Goal: Check status

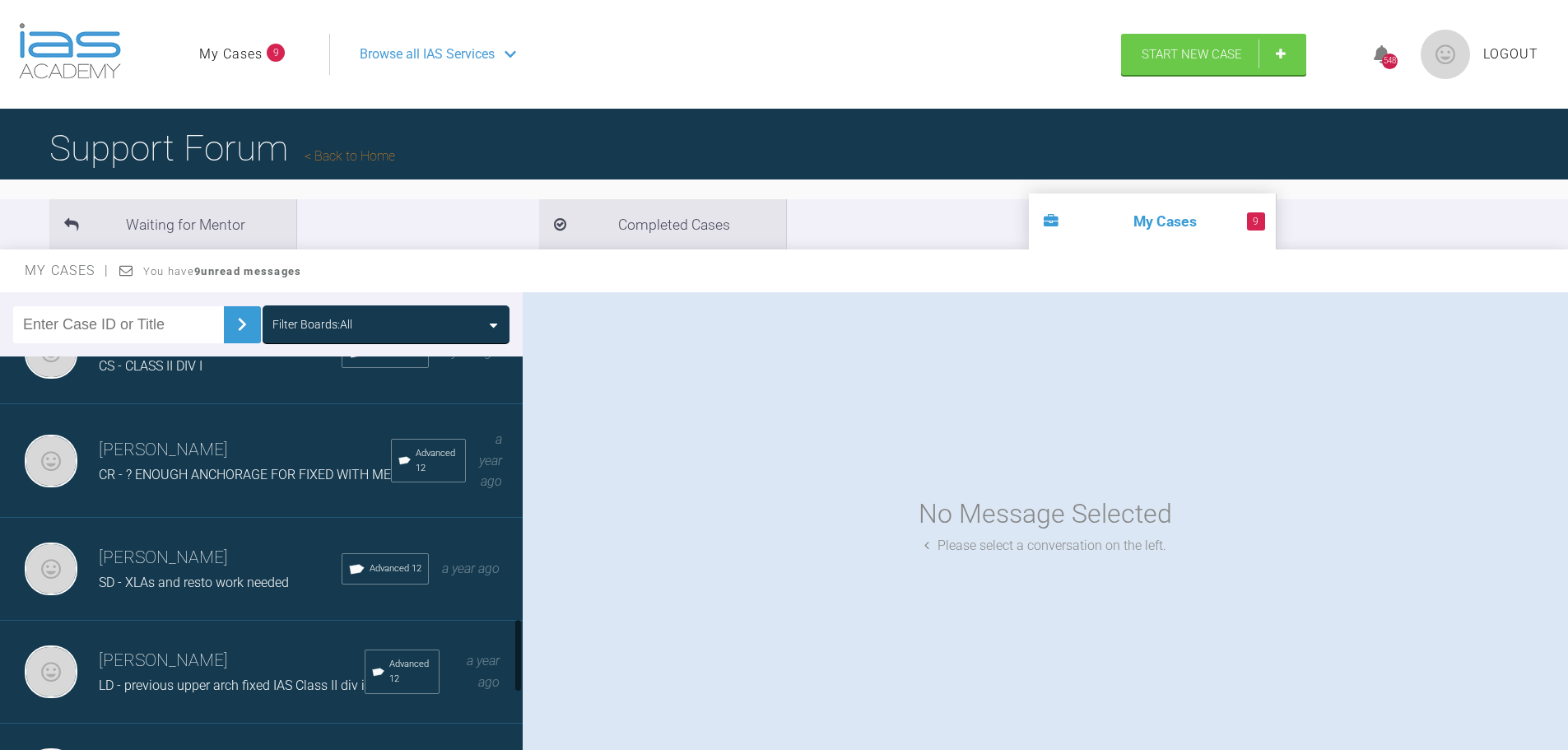
scroll to position [1482, 0]
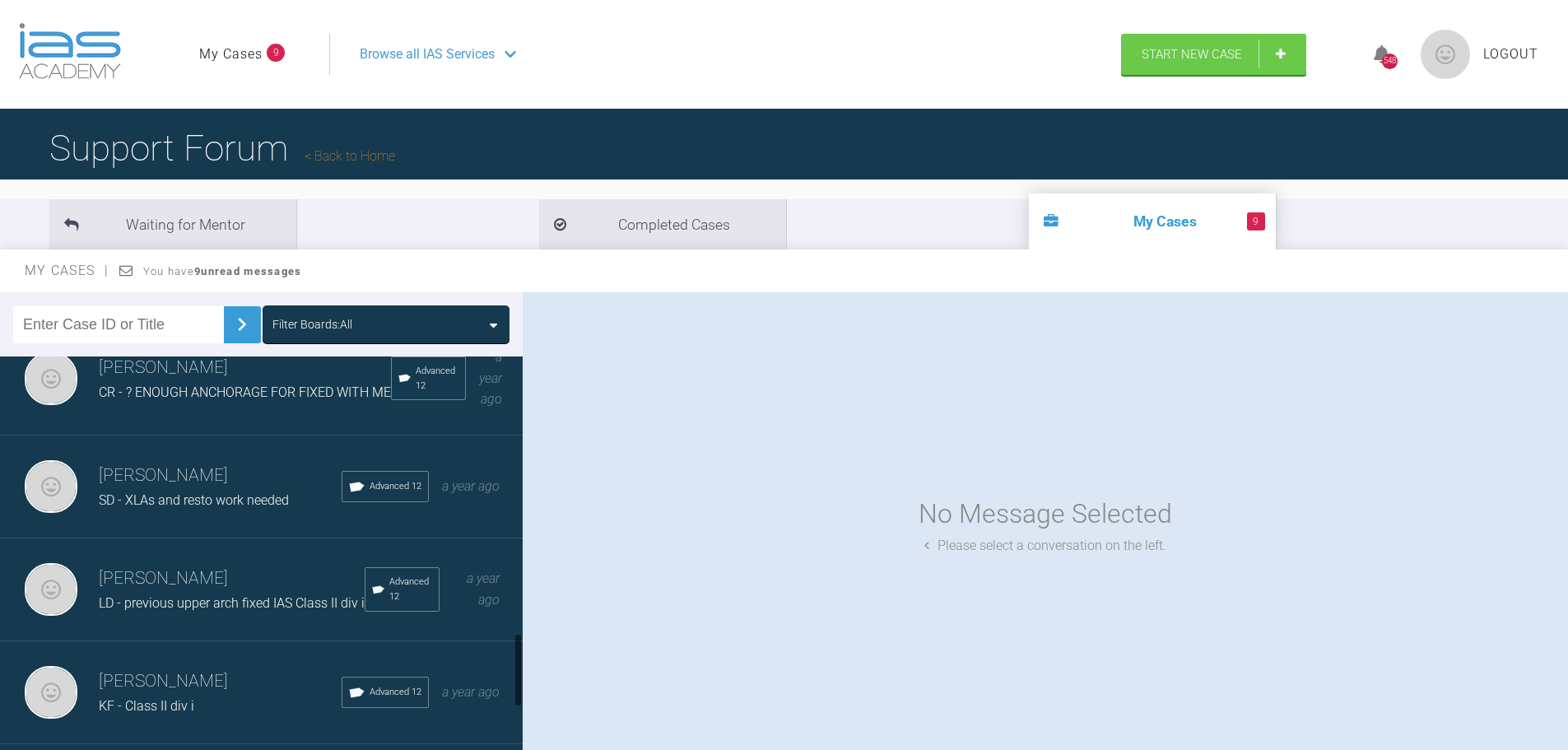
click at [223, 435] on div "[PERSON_NAME] CR - ? ENOUGH ANCHORAGE FOR FIXED WITH ME Advanced 12 a year ago" at bounding box center [267, 378] width 535 height 114
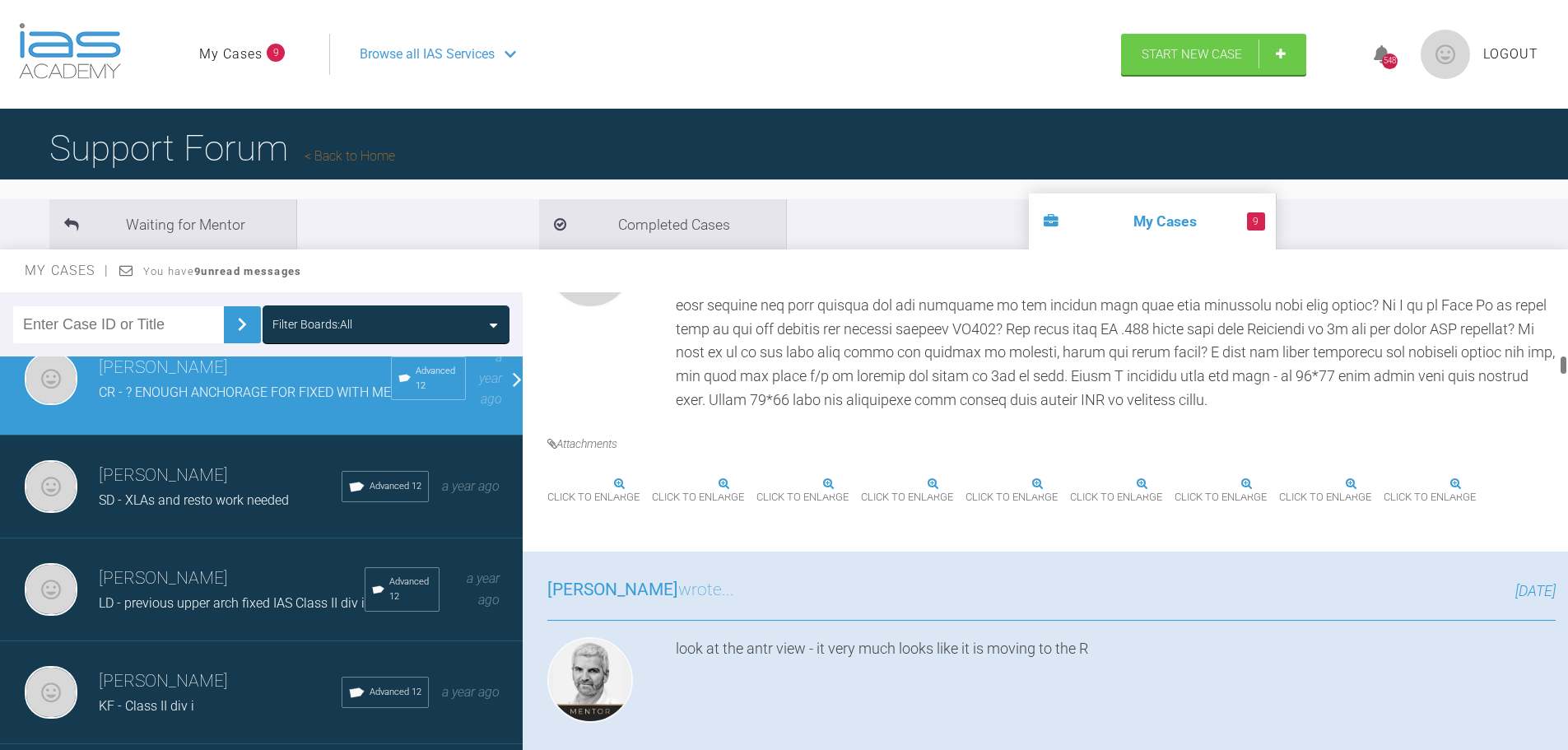
scroll to position [2387, 0]
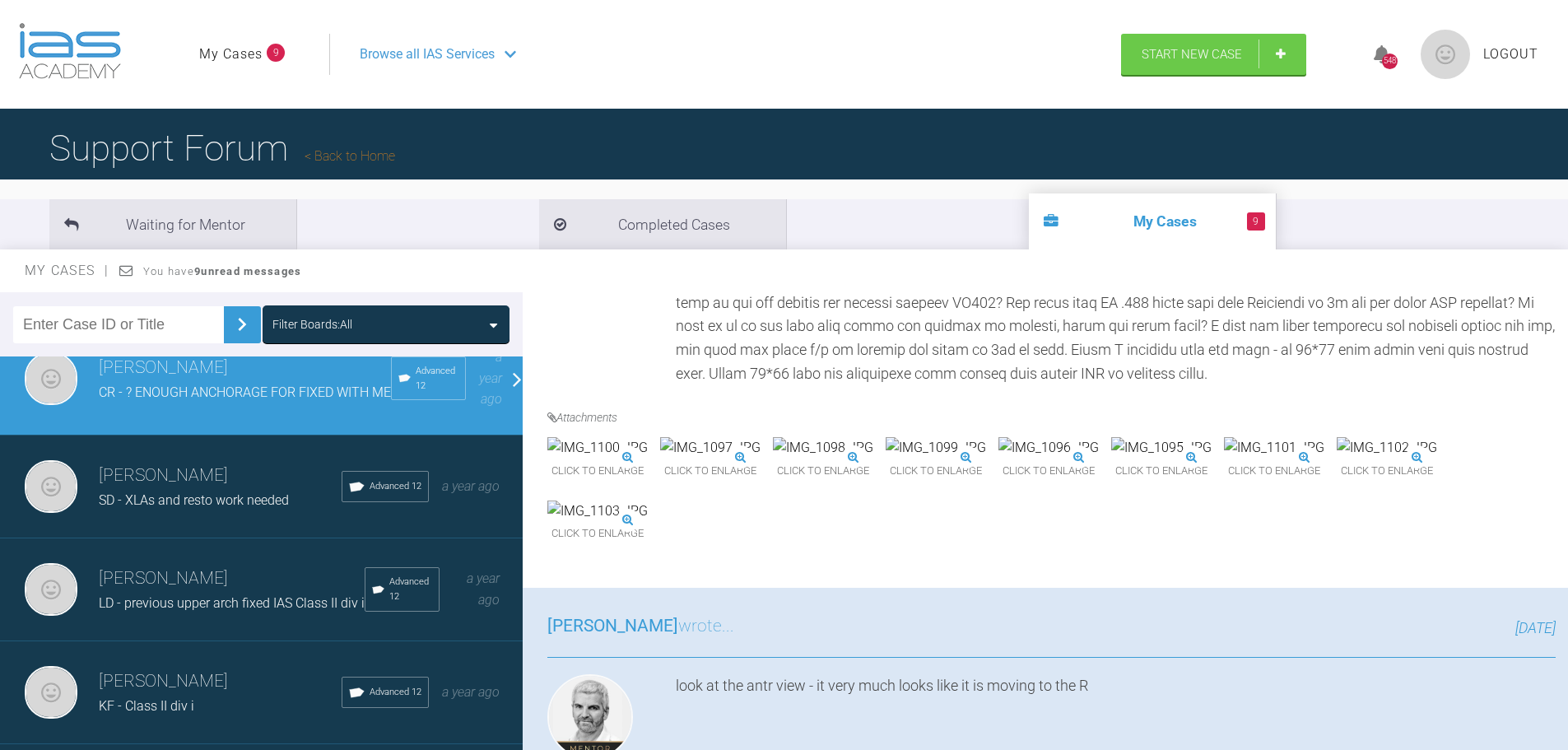
click at [1336, 458] on img at bounding box center [1386, 448] width 100 height 22
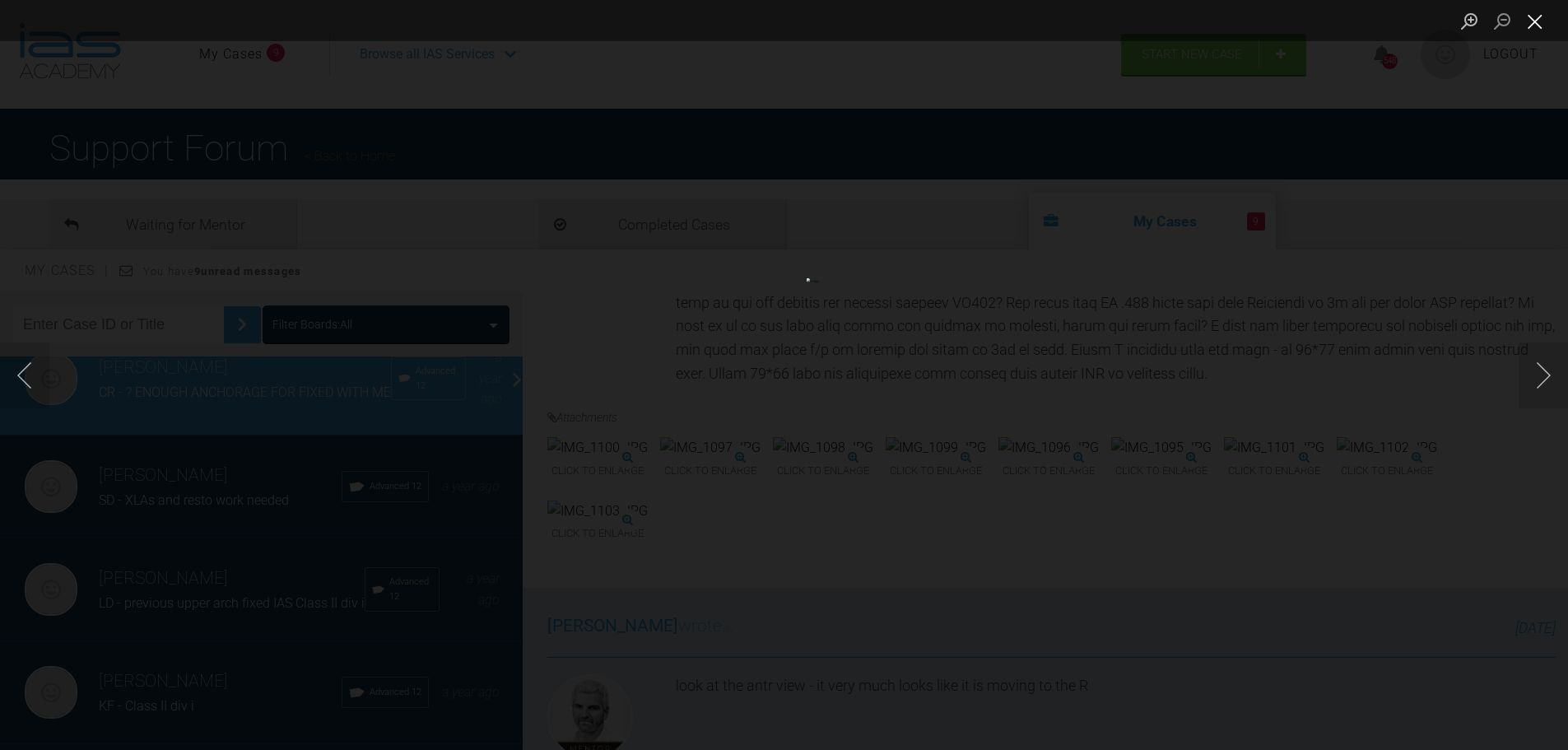
click at [1539, 27] on button "Close lightbox" at bounding box center [1535, 21] width 33 height 29
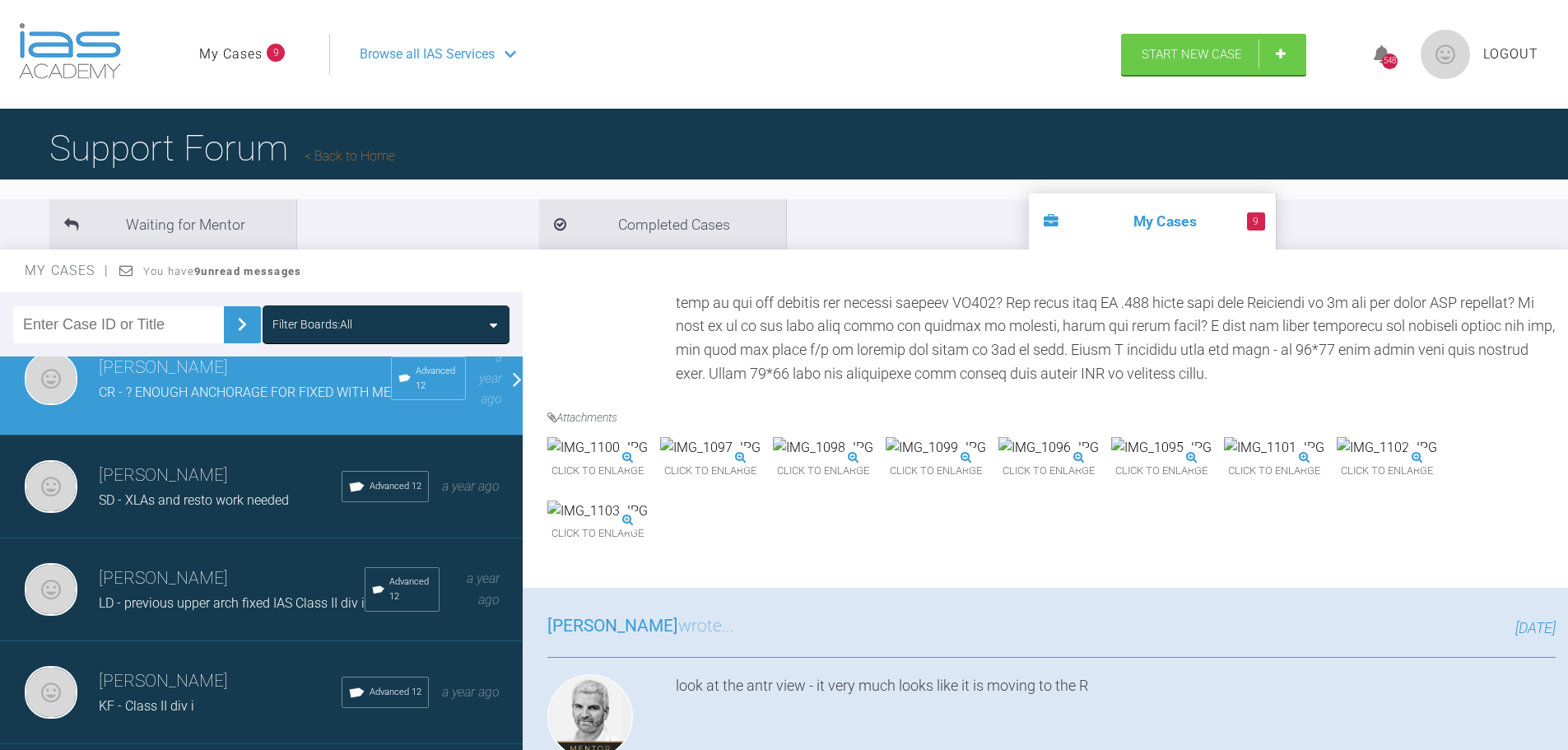
click at [1223, 458] on img at bounding box center [1273, 448] width 100 height 22
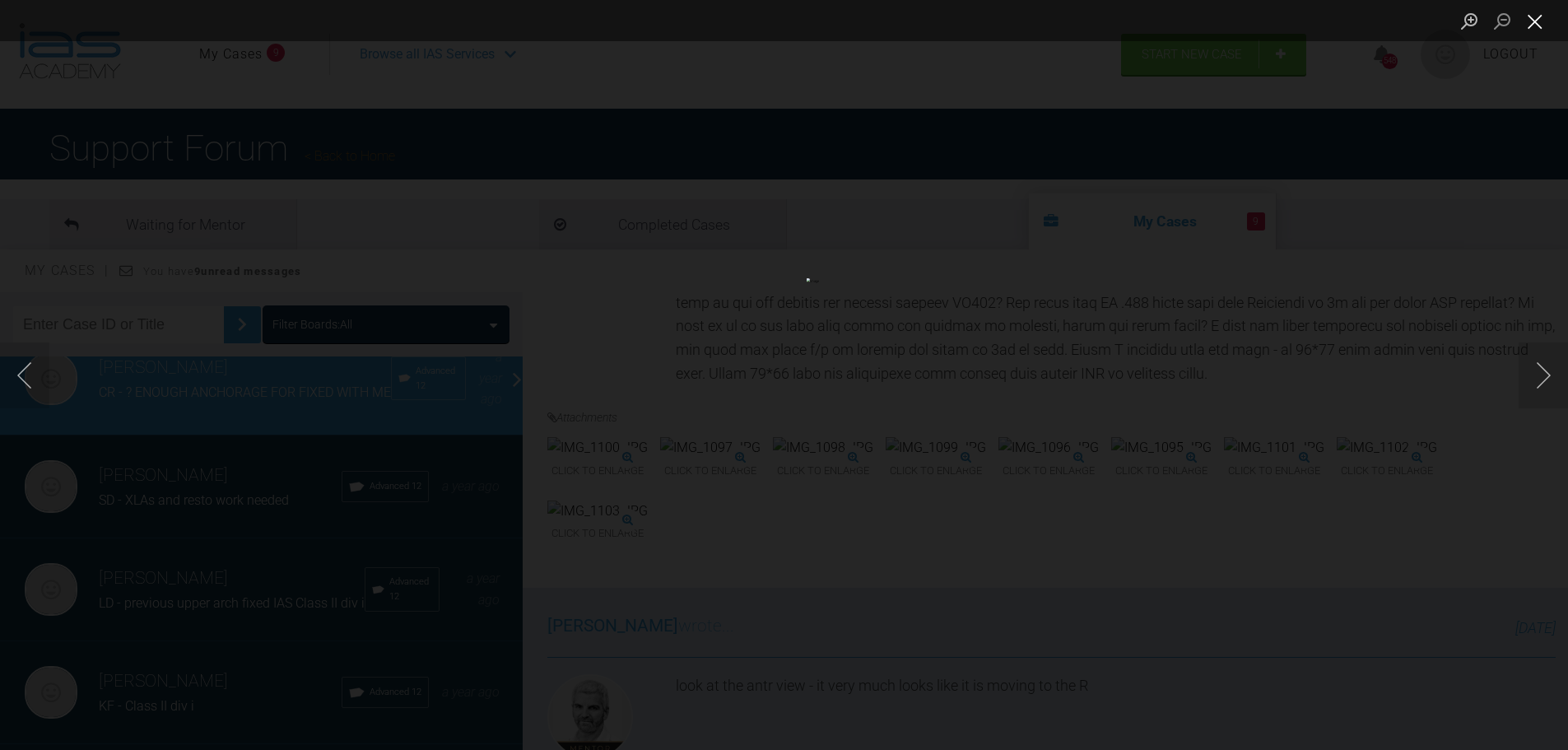
click at [1538, 30] on button "Close lightbox" at bounding box center [1535, 21] width 33 height 29
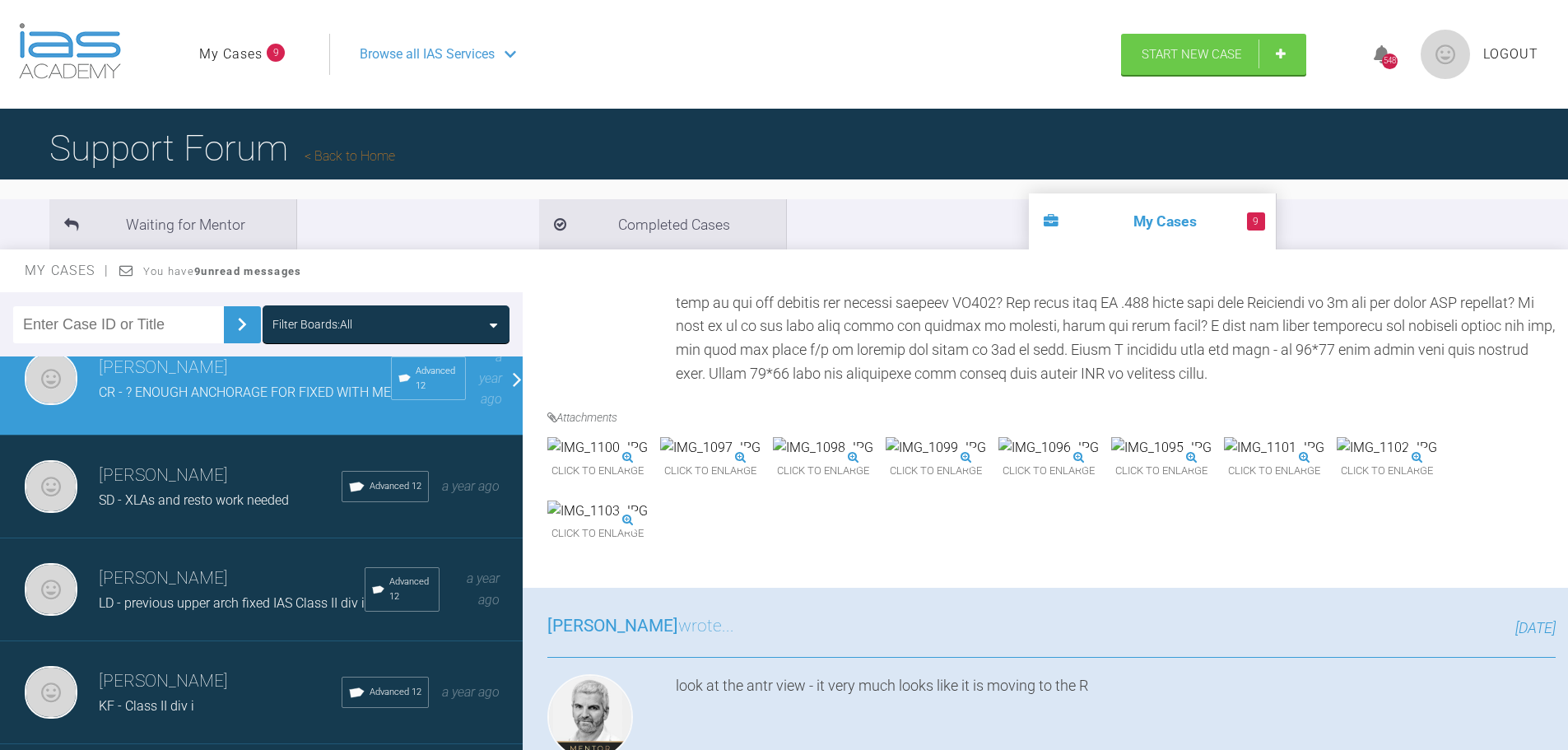
click at [986, 458] on img at bounding box center [935, 448] width 100 height 22
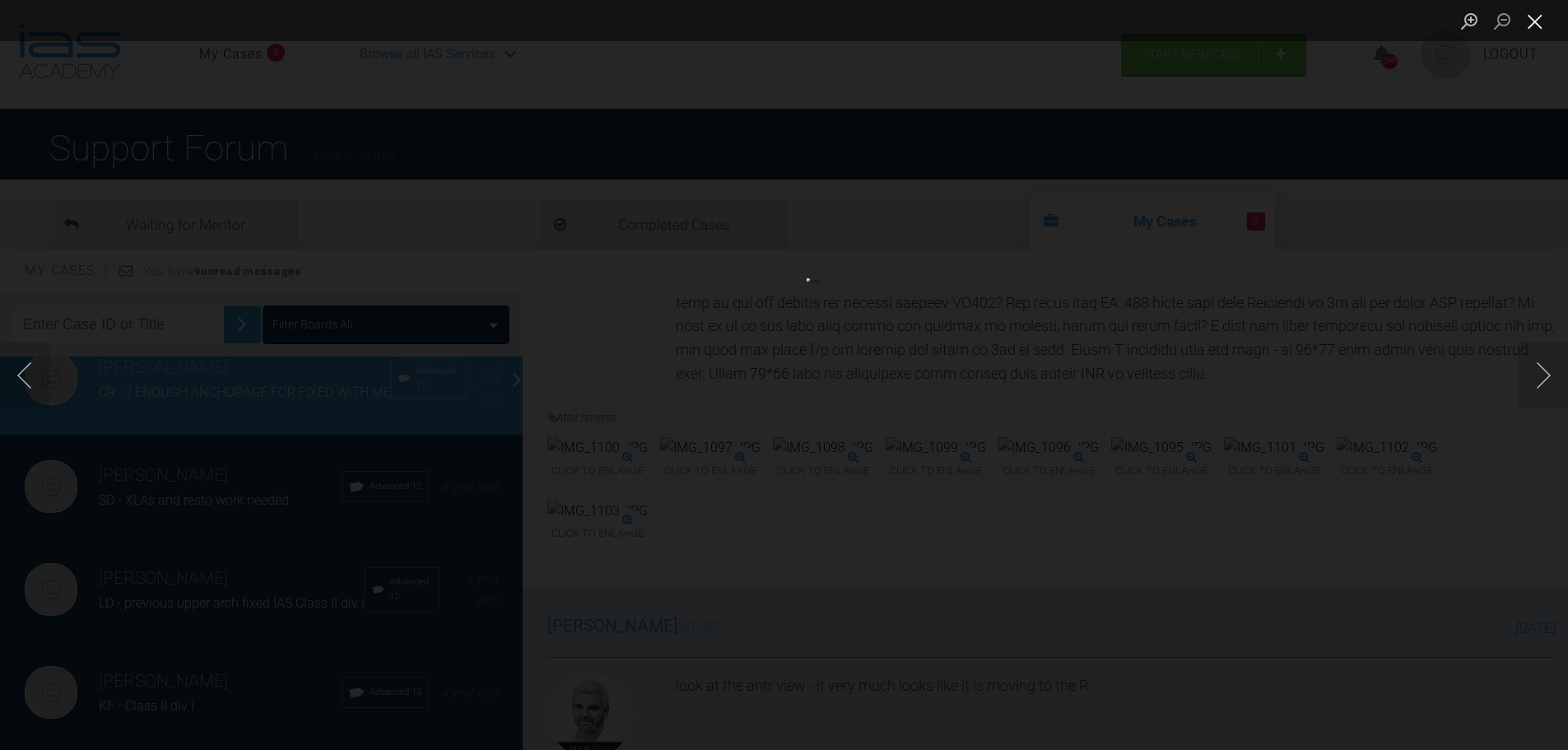
click at [1530, 27] on button "Close lightbox" at bounding box center [1535, 21] width 33 height 29
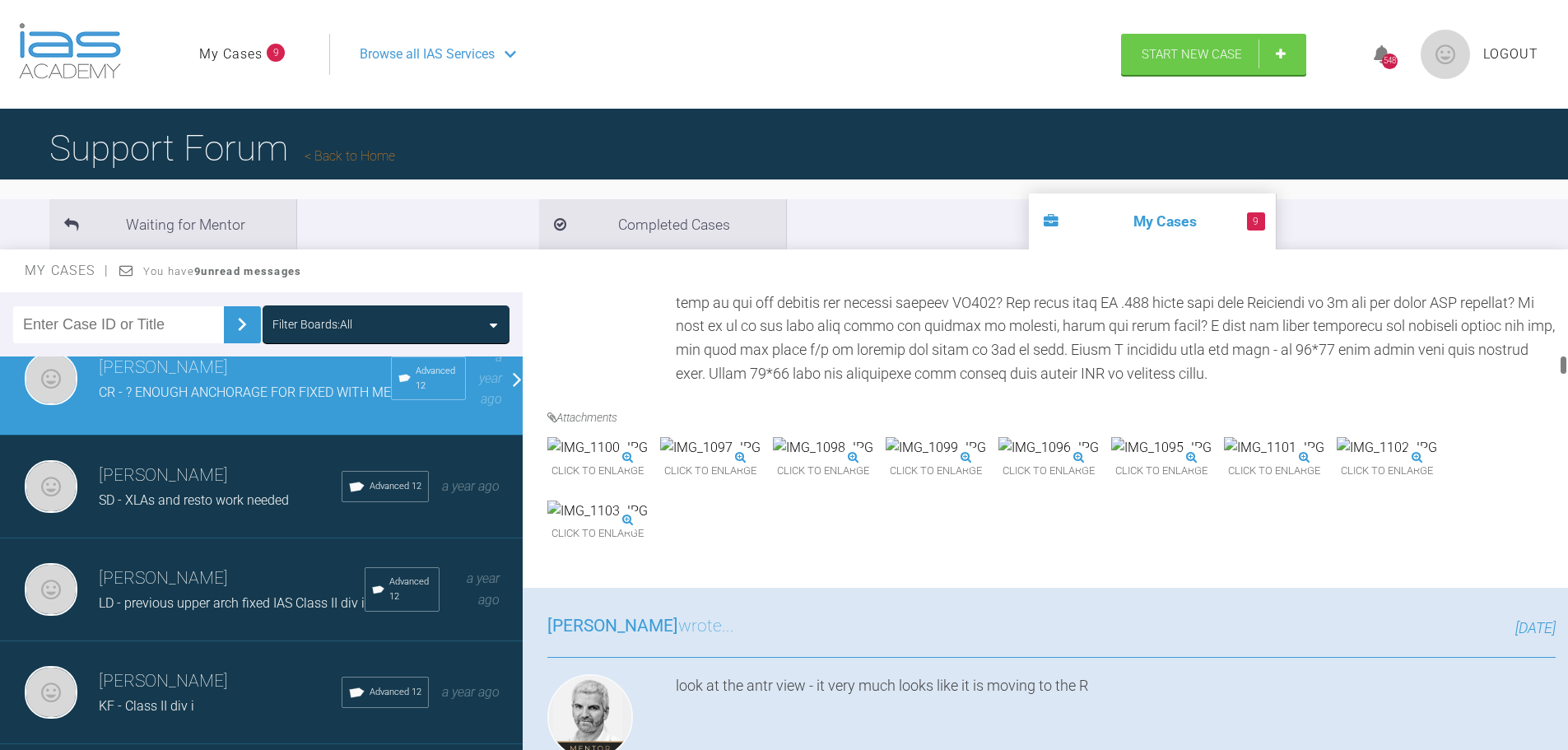
click at [1223, 458] on img at bounding box center [1273, 448] width 100 height 22
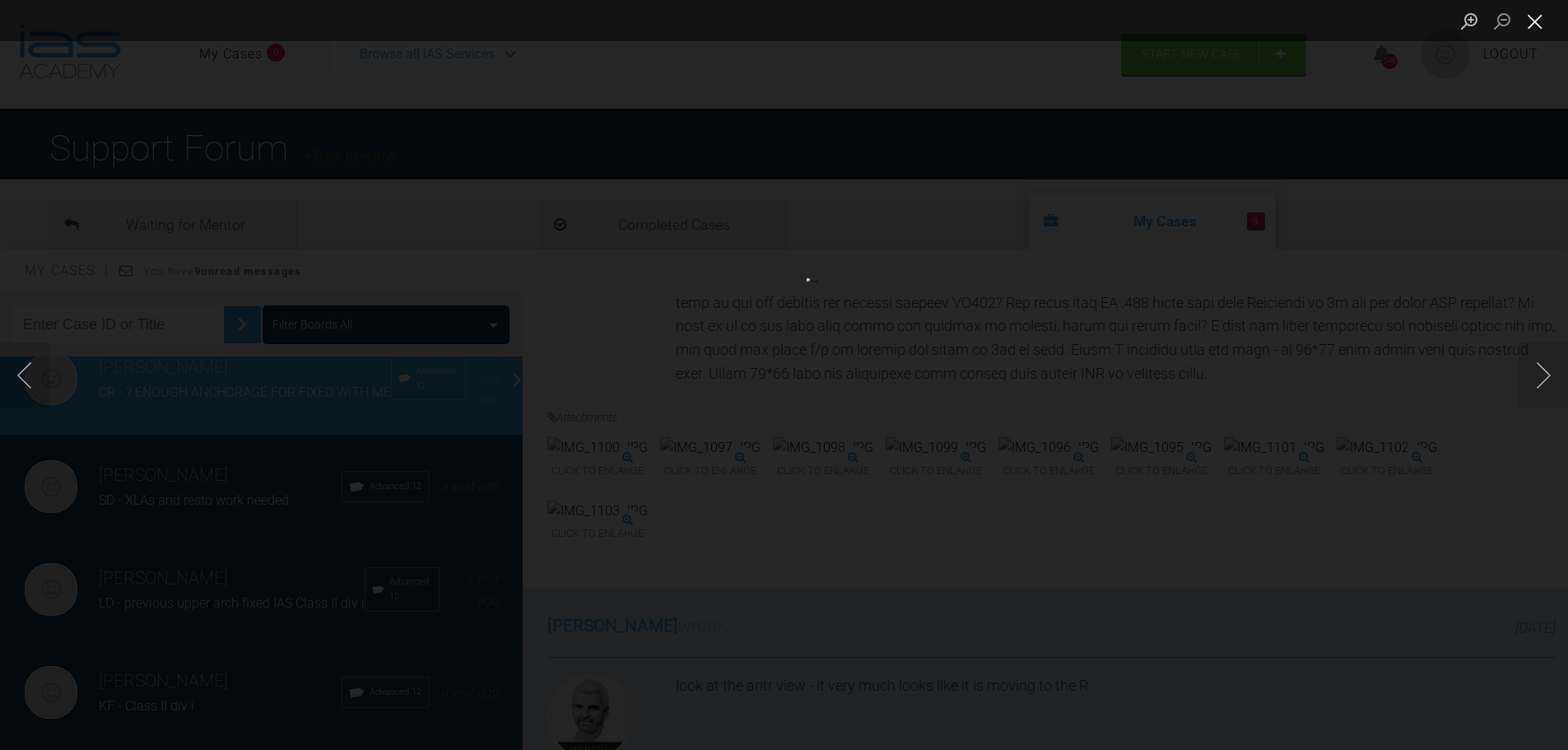
click at [1541, 21] on button "Close lightbox" at bounding box center [1535, 21] width 33 height 29
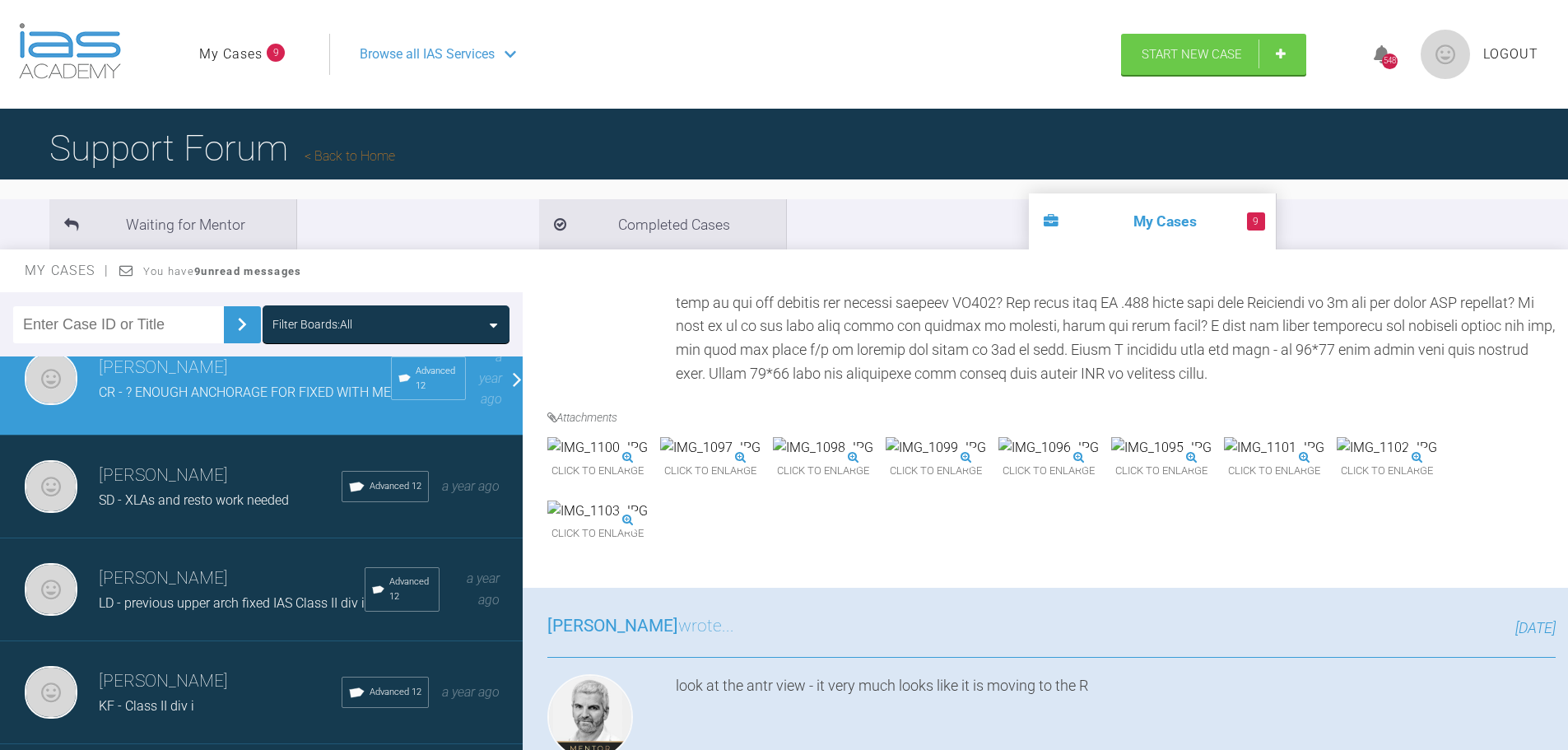
click at [1111, 458] on img at bounding box center [1161, 448] width 100 height 22
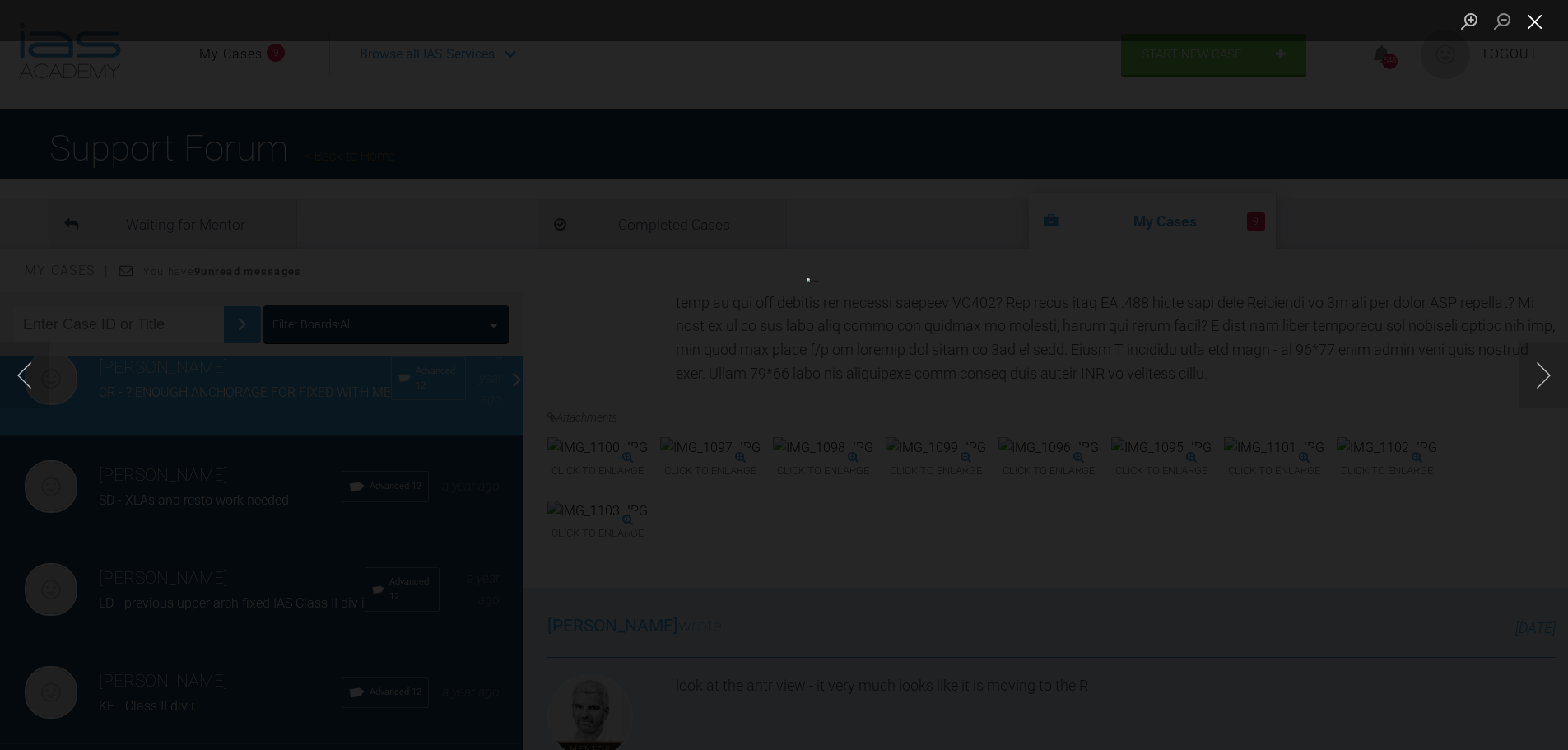
click at [1540, 22] on button "Close lightbox" at bounding box center [1535, 21] width 33 height 29
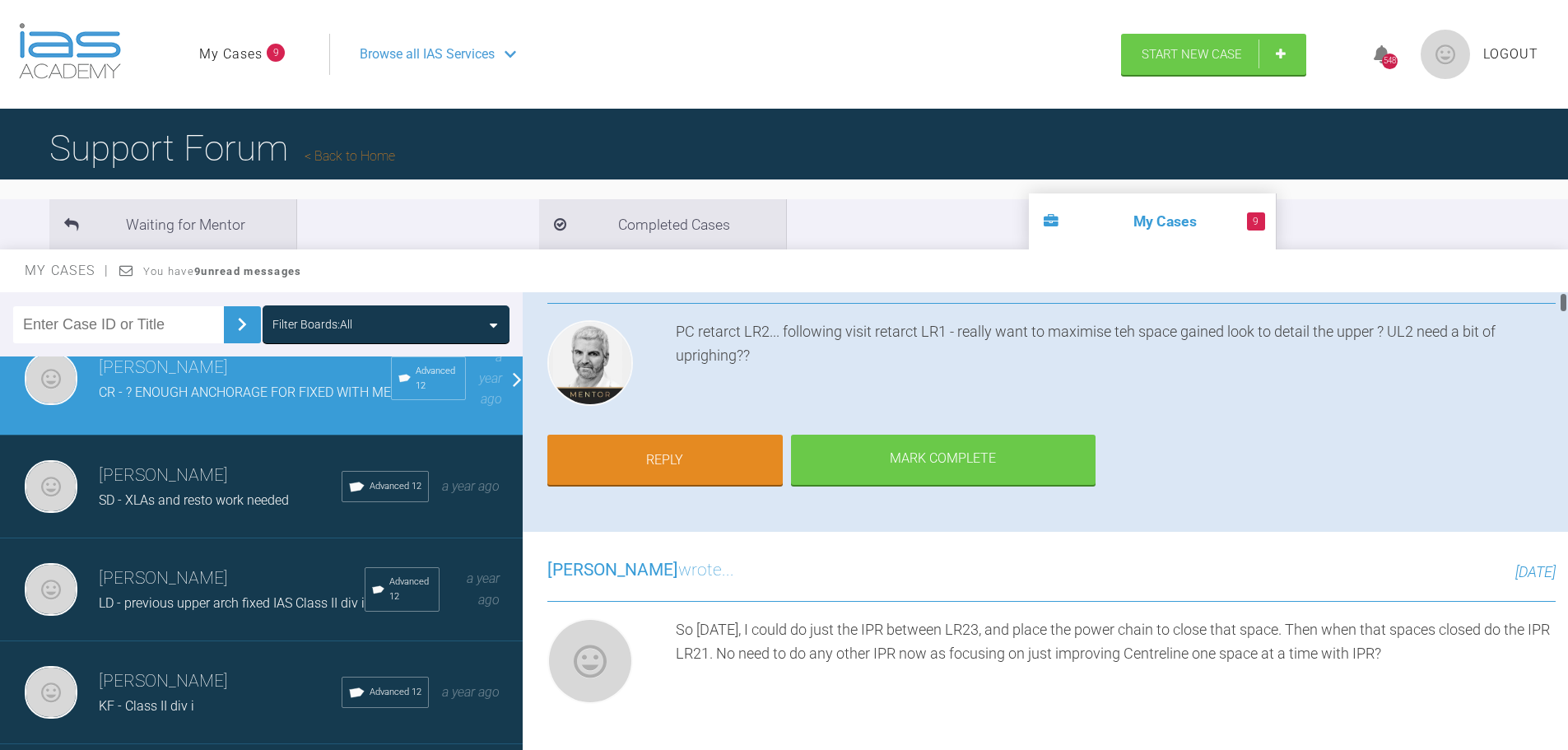
scroll to position [0, 0]
